Goal: Check status

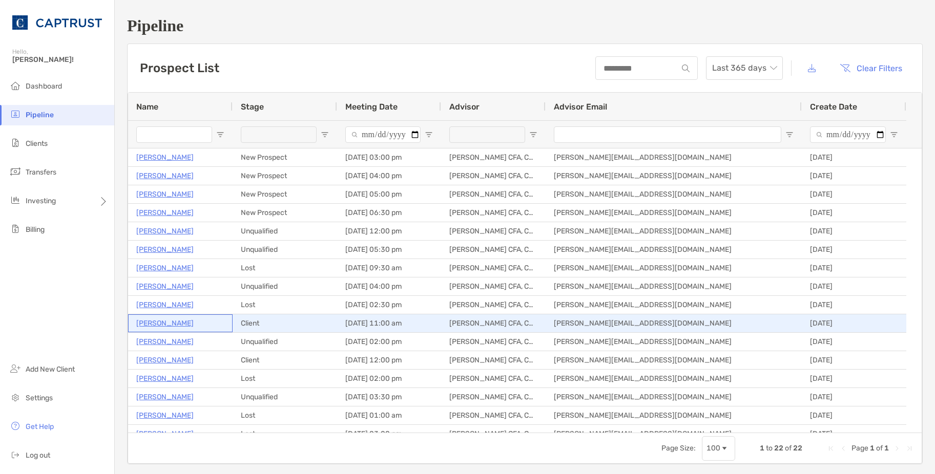
click at [181, 322] on p "[PERSON_NAME]" at bounding box center [164, 323] width 57 height 13
